Goal: Obtain resource: Obtain resource

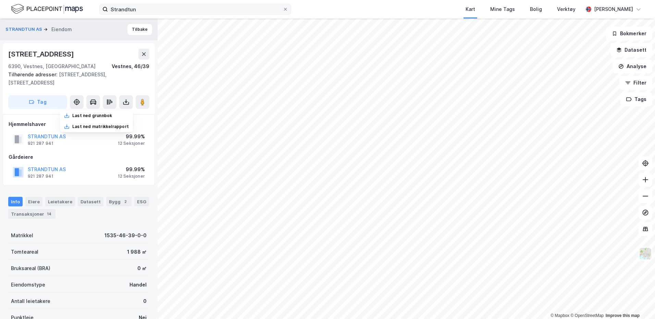
scroll to position [1, 0]
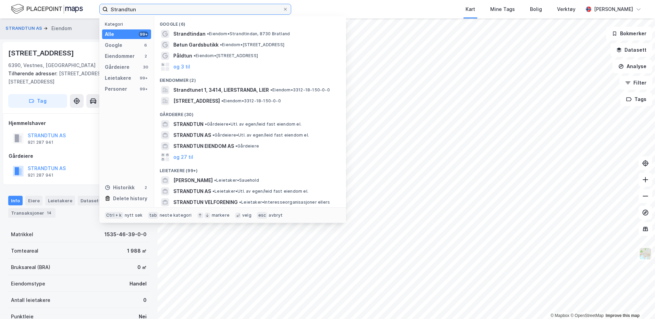
drag, startPoint x: 132, startPoint y: 12, endPoint x: 114, endPoint y: 13, distance: 18.2
click at [114, 13] on input "Strandtun" at bounding box center [195, 9] width 175 height 10
click at [286, 10] on icon at bounding box center [285, 9] width 4 height 4
click at [283, 10] on input "Strandtun" at bounding box center [195, 9] width 175 height 10
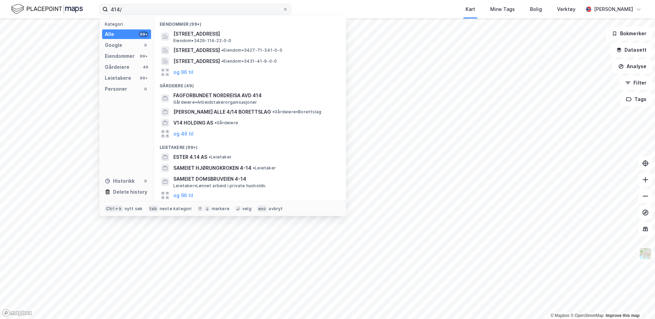
click at [203, 15] on div "414/ Kategori Alle 99+ Google 0 Eiendommer 99+ Gårdeiere 49 Leietakere 99+ Pers…" at bounding box center [327, 9] width 655 height 19
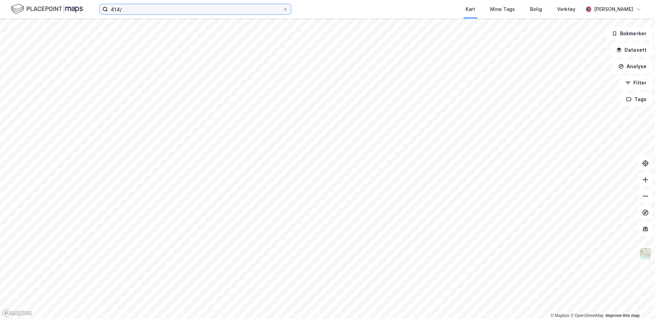
click at [202, 12] on input "414/" at bounding box center [195, 9] width 175 height 10
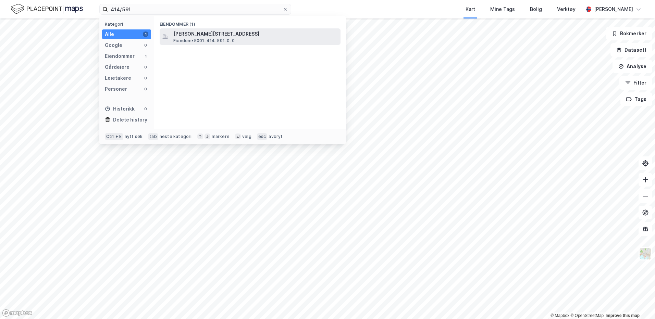
click at [196, 37] on span "[PERSON_NAME][STREET_ADDRESS]" at bounding box center [255, 34] width 165 height 8
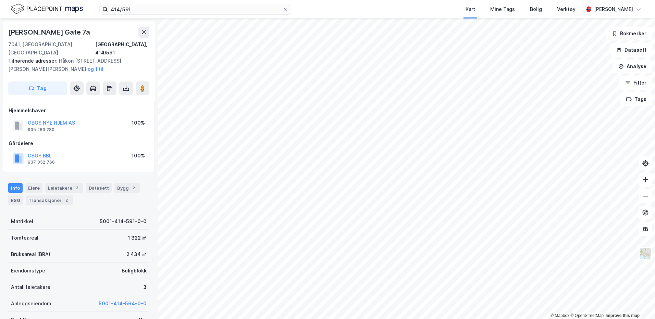
scroll to position [1, 0]
click at [126, 84] on icon at bounding box center [126, 87] width 7 height 7
click at [88, 98] on div "Last ned grunnbok" at bounding box center [92, 100] width 40 height 5
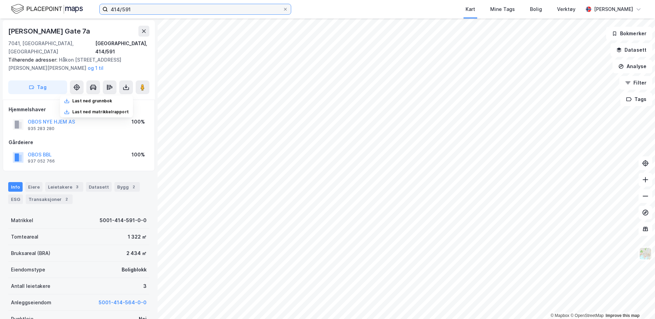
click at [140, 11] on input "414/591" at bounding box center [195, 9] width 175 height 10
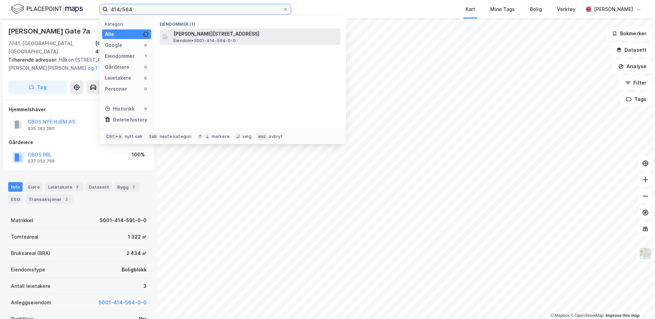
type input "414/564"
click at [194, 34] on span "[PERSON_NAME][STREET_ADDRESS]" at bounding box center [255, 34] width 165 height 8
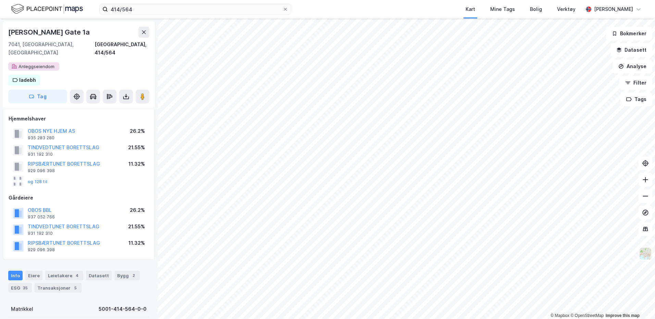
scroll to position [1, 0]
click at [127, 92] on icon at bounding box center [126, 95] width 7 height 7
click at [110, 104] on div "Last ned grunnbok" at bounding box center [96, 109] width 73 height 11
